Goal: Information Seeking & Learning: Find specific fact

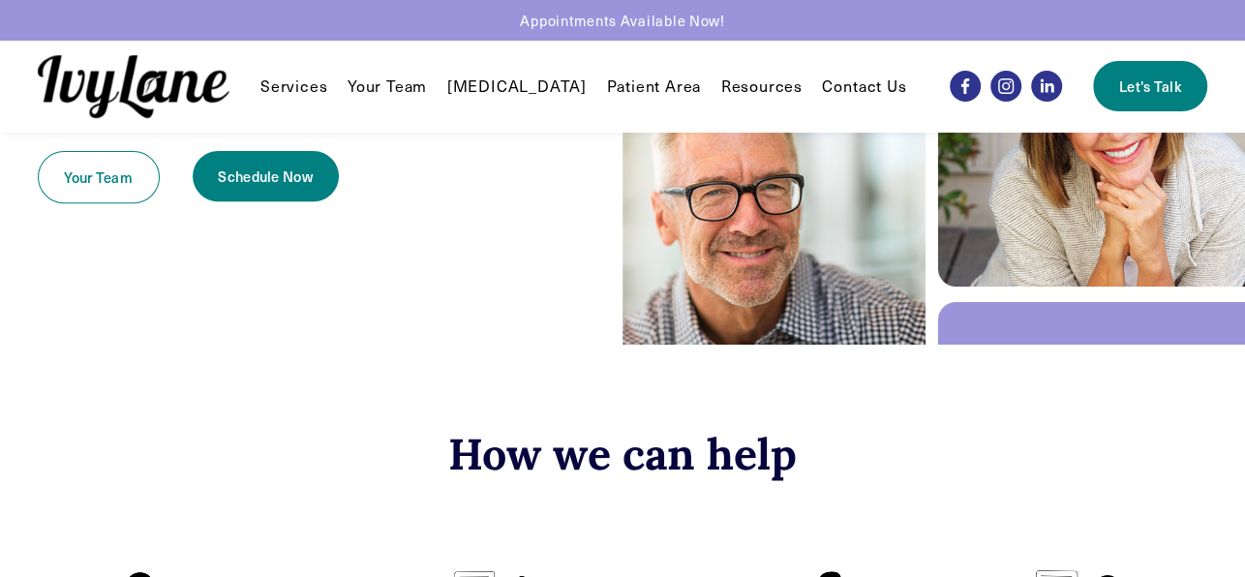
scroll to position [367, 0]
click at [648, 87] on link "Patient Area" at bounding box center [653, 86] width 95 height 23
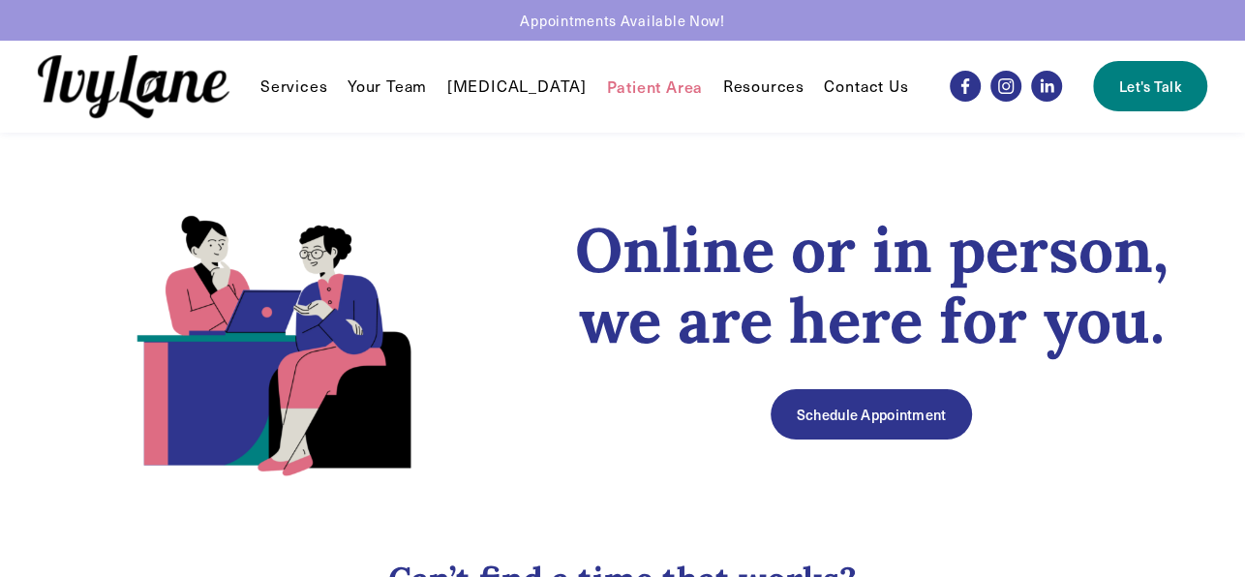
click at [824, 84] on link "Contact Us" at bounding box center [866, 86] width 84 height 23
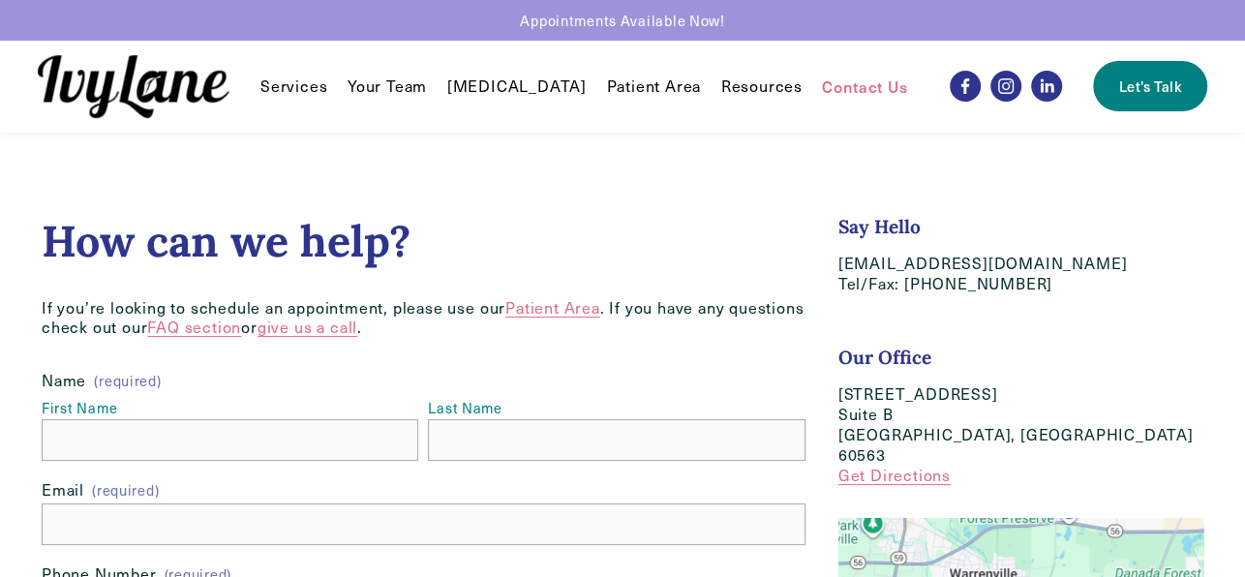
click at [314, 91] on span "Services" at bounding box center [293, 86] width 67 height 20
click at [313, 85] on span "Services" at bounding box center [293, 86] width 67 height 20
click at [168, 87] on img at bounding box center [134, 86] width 192 height 63
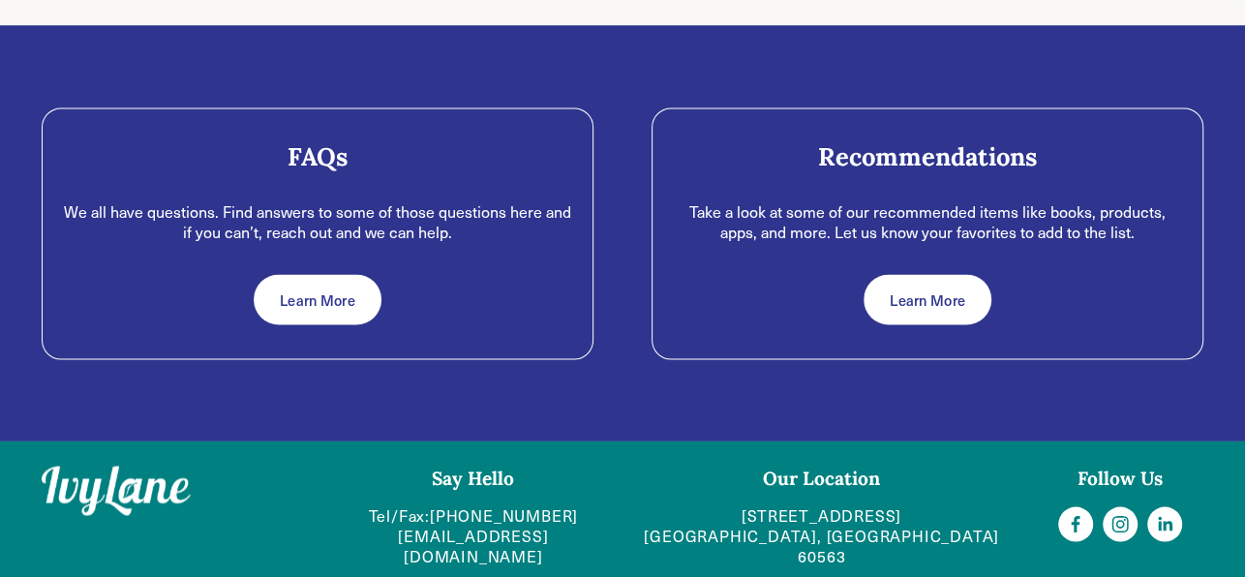
scroll to position [1969, 0]
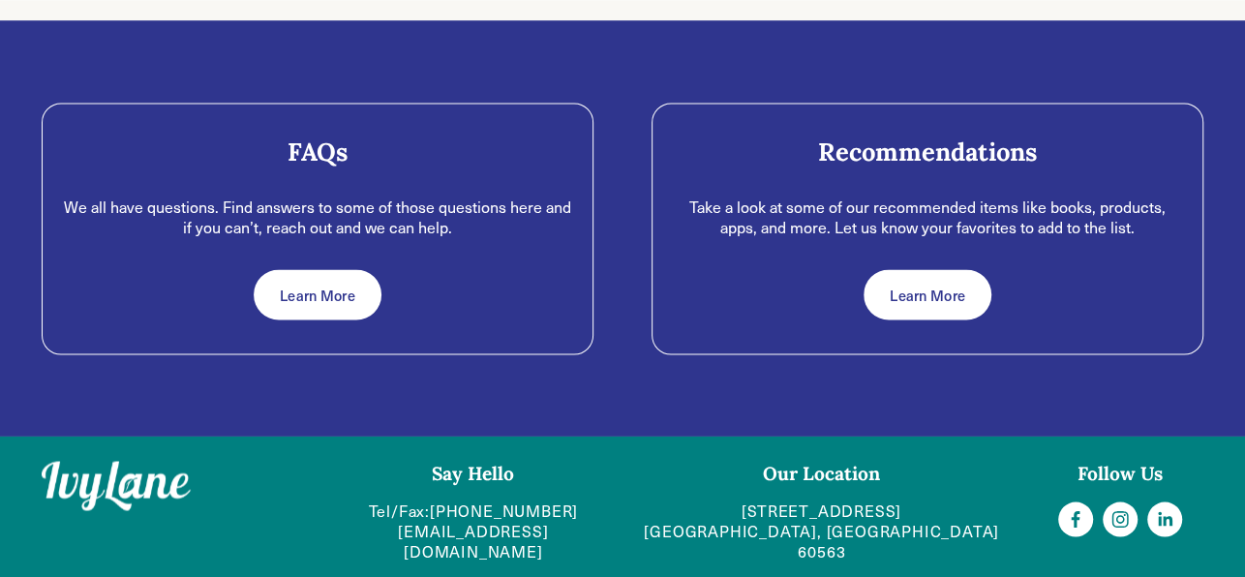
click at [309, 285] on link "Learn More" at bounding box center [317, 294] width 127 height 50
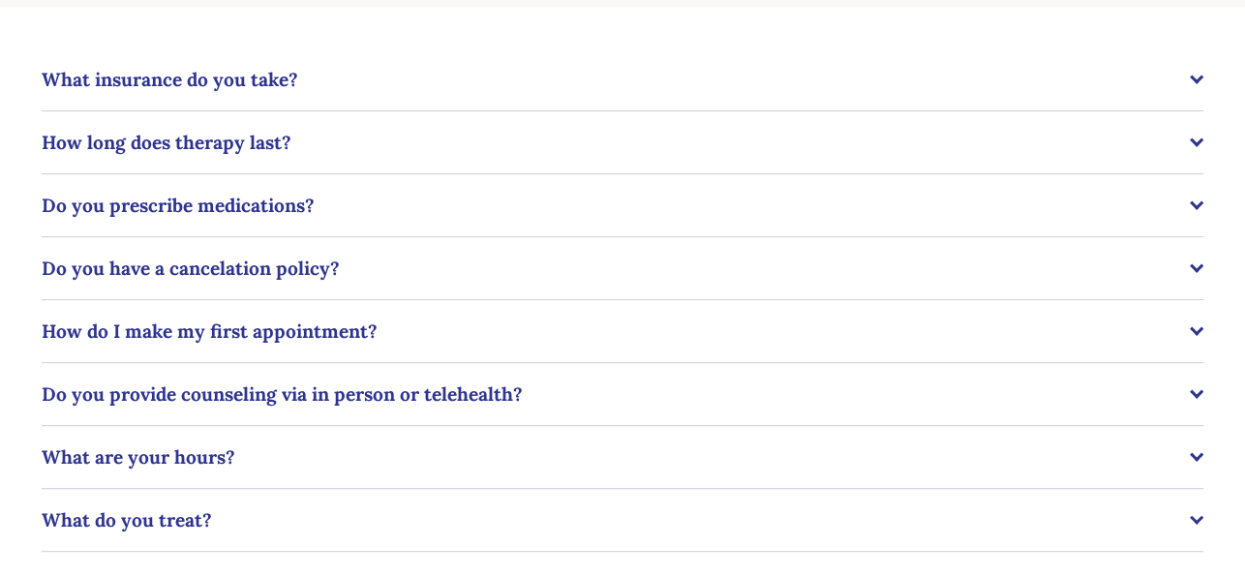
scroll to position [160, 0]
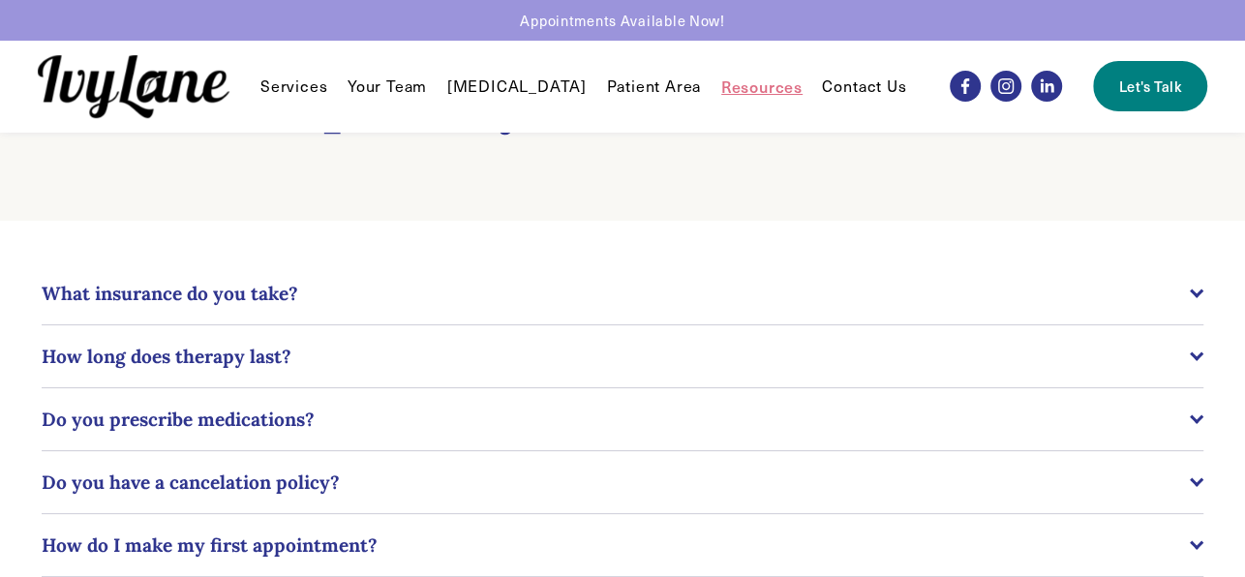
click at [278, 293] on span "What insurance do you take?" at bounding box center [616, 293] width 1148 height 23
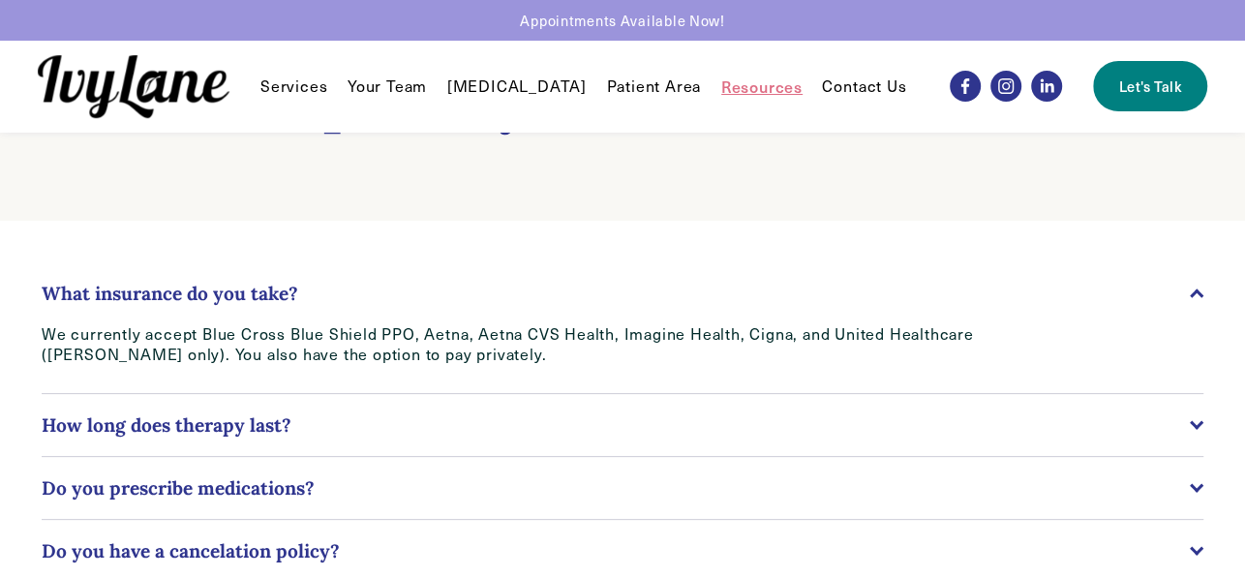
click at [458, 347] on p "We currently accept Blue Cross Blue Shield PPO, Aetna, Aetna CVS Health, Imagin…" at bounding box center [565, 344] width 1046 height 41
click at [488, 346] on p "We currently accept Blue Cross Blue Shield PPO, Aetna, Aetna CVS Health, Imagin…" at bounding box center [565, 344] width 1046 height 41
click at [427, 332] on p "We currently accept Blue Cross Blue Shield PPO, Aetna, Aetna CVS Health, Imagin…" at bounding box center [565, 344] width 1046 height 41
click at [359, 352] on p "We currently accept Blue Cross Blue Shield PPO, Aetna, Aetna CVS Health, Imagin…" at bounding box center [565, 344] width 1046 height 41
click at [611, 256] on div "What insurance do you take? We currently accept Blue Cross Blue Shield PPO, Aet…" at bounding box center [622, 548] width 1236 height 655
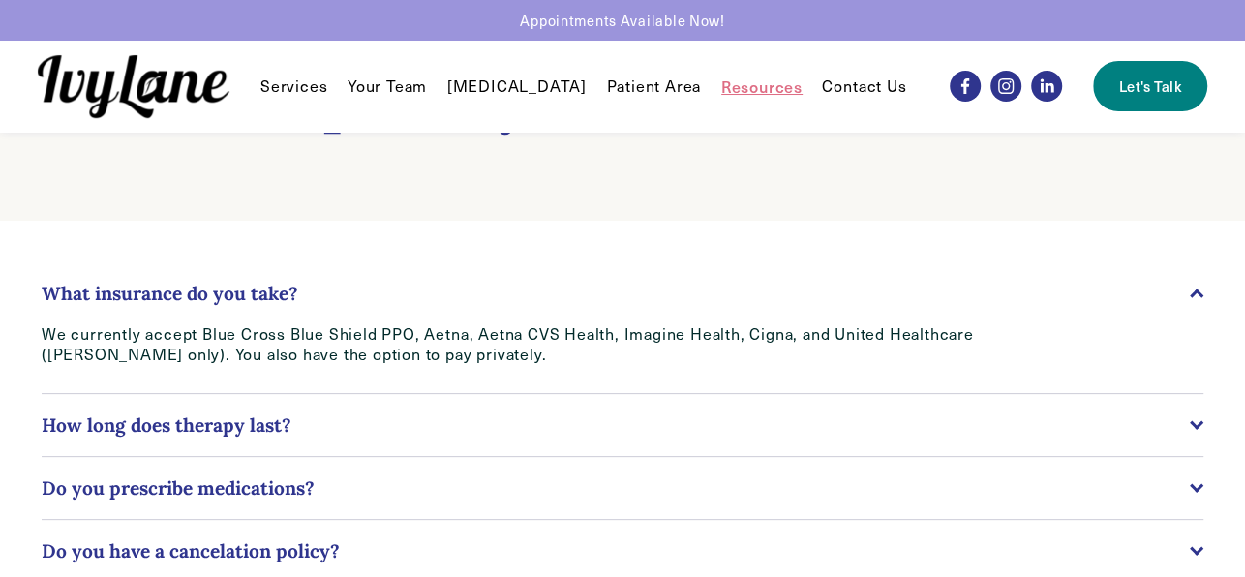
click at [1204, 301] on div "What insurance do you take? We currently accept Blue Cross Blue Shield PPO, Aet…" at bounding box center [622, 548] width 1195 height 573
click at [1197, 287] on div at bounding box center [1197, 294] width 14 height 14
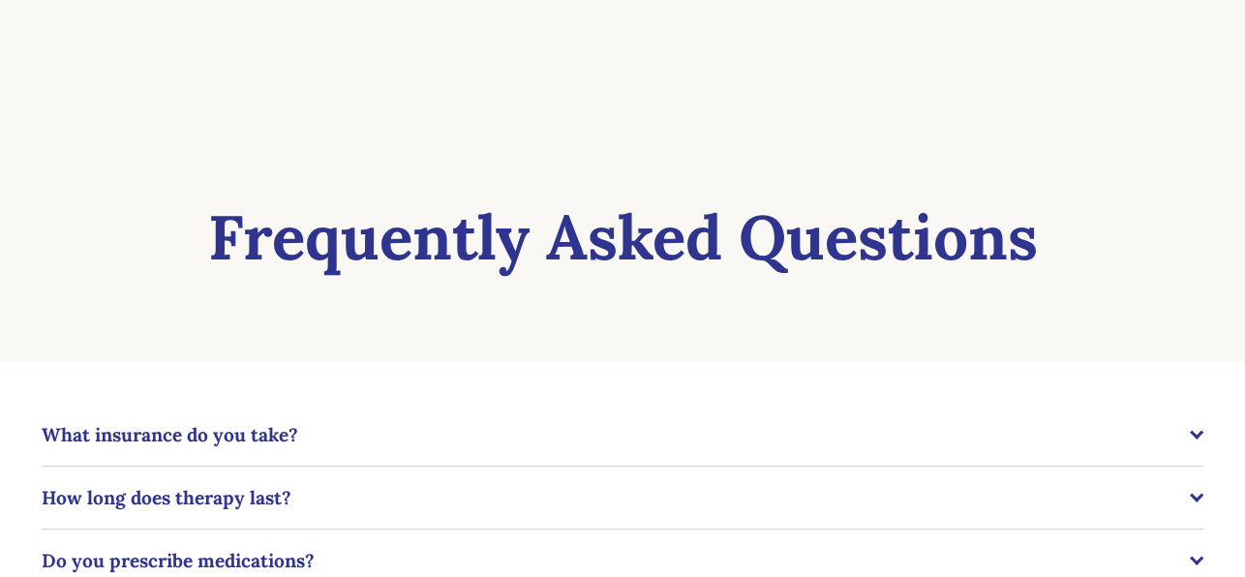
scroll to position [0, 0]
